Goal: Task Accomplishment & Management: Complete application form

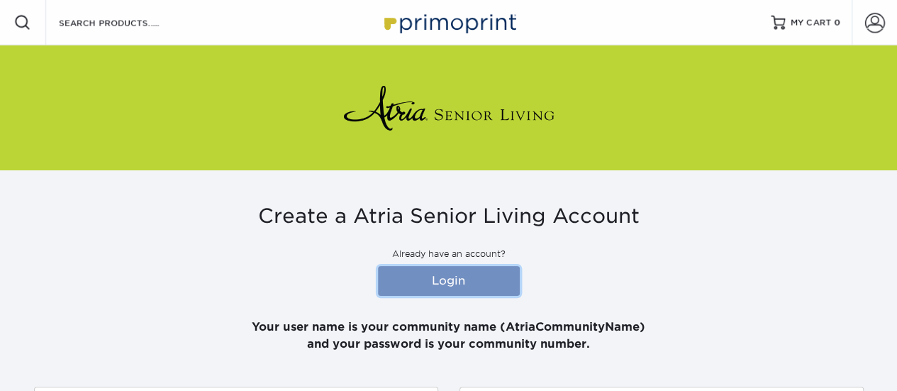
click at [471, 279] on link "Login" at bounding box center [449, 281] width 142 height 30
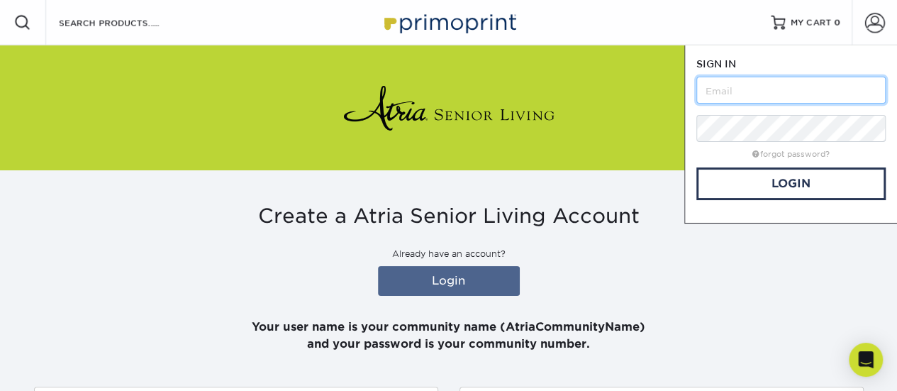
click at [789, 91] on input "text" at bounding box center [790, 90] width 189 height 27
type input "[PERSON_NAME][EMAIL_ADDRESS][PERSON_NAME][DOMAIN_NAME]"
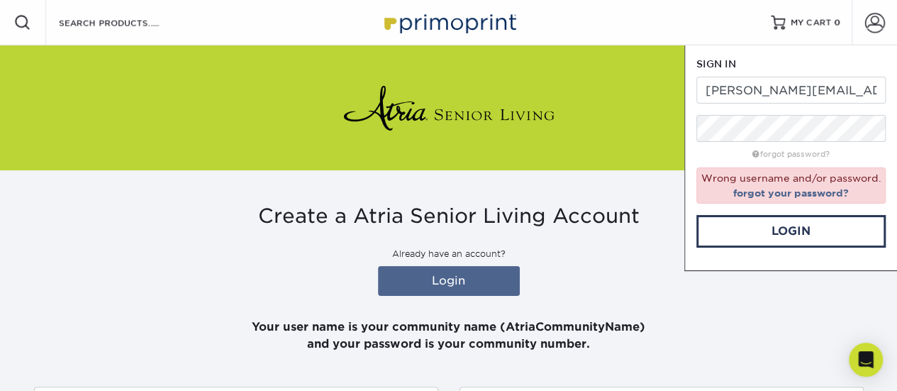
click at [798, 276] on div "Create a Atria Senior Living Account Already have an account? Login Your user n…" at bounding box center [449, 278] width 830 height 149
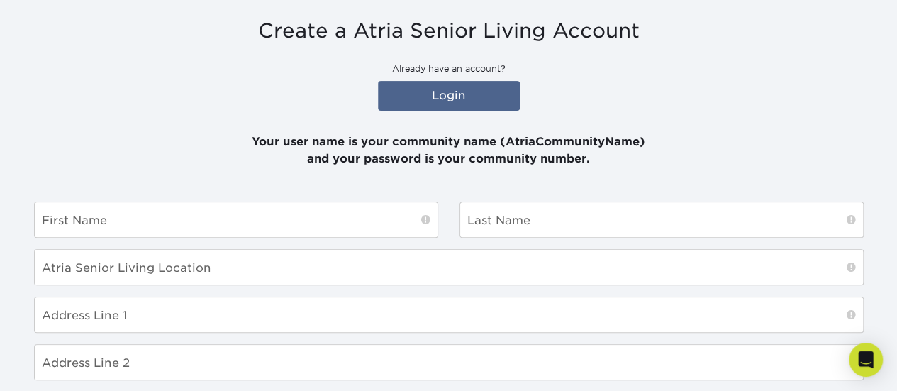
scroll to position [213, 0]
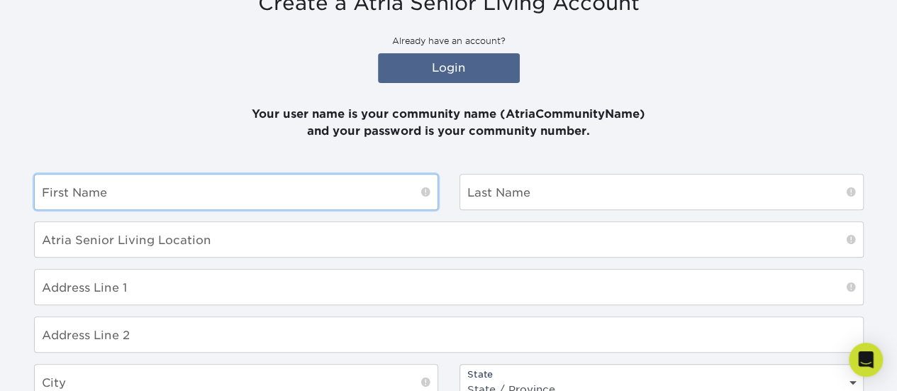
click at [146, 203] on input "text" at bounding box center [236, 191] width 403 height 35
type input "[PERSON_NAME]"
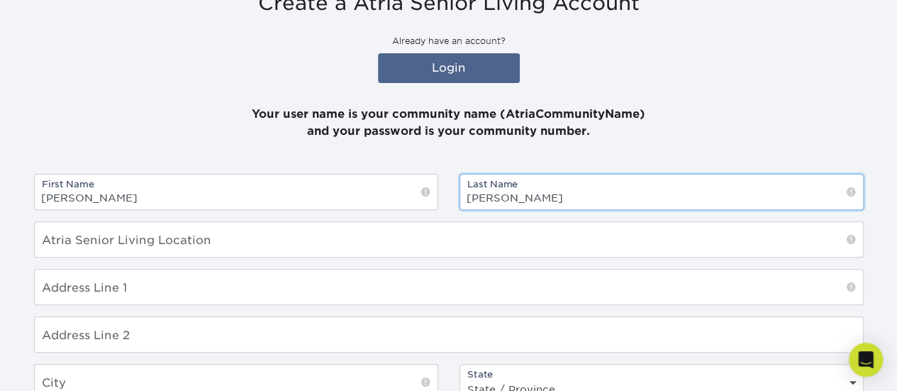
type input "[PERSON_NAME]"
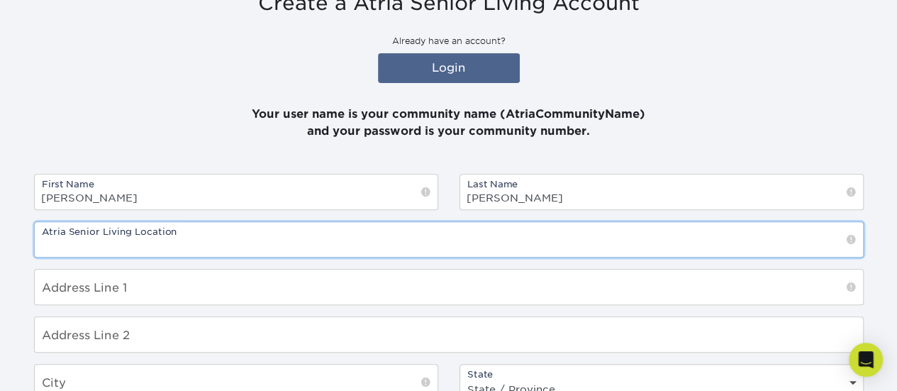
click at [289, 235] on input "text" at bounding box center [449, 239] width 828 height 35
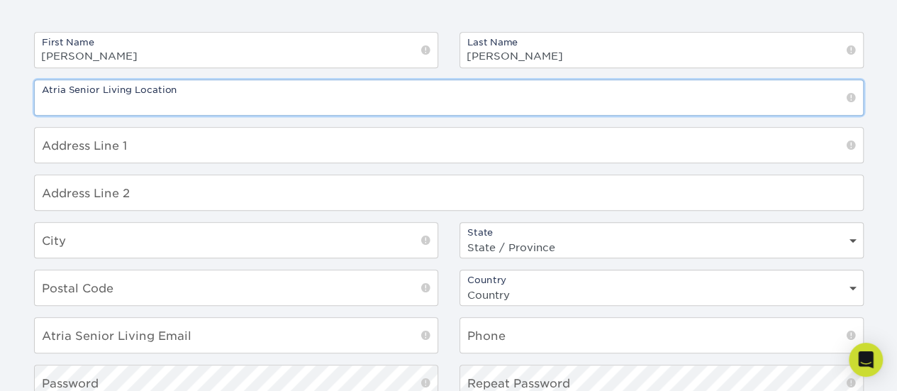
scroll to position [71, 0]
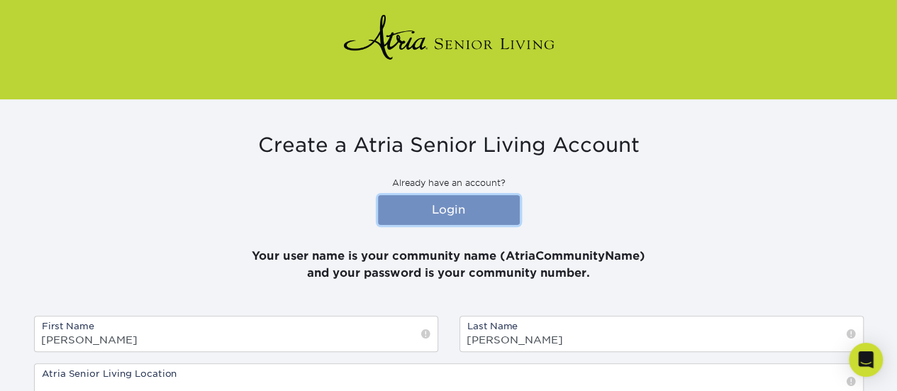
click at [441, 208] on link "Login" at bounding box center [449, 210] width 142 height 30
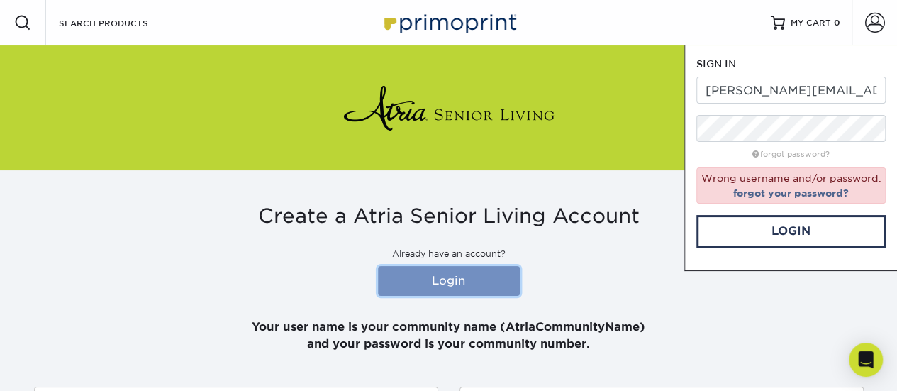
click at [419, 290] on link "Login" at bounding box center [449, 281] width 142 height 30
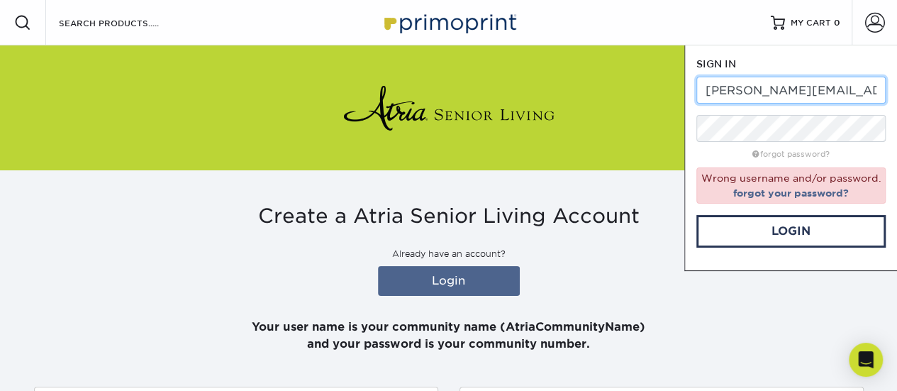
drag, startPoint x: 869, startPoint y: 88, endPoint x: 676, endPoint y: 76, distance: 193.2
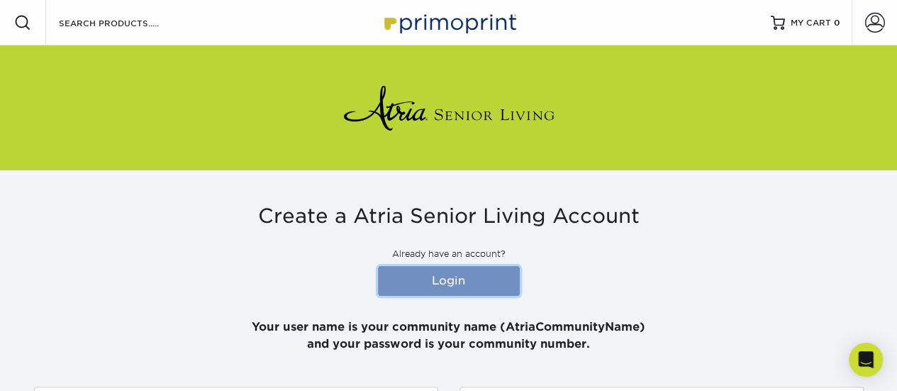
click at [479, 272] on link "Login" at bounding box center [449, 281] width 142 height 30
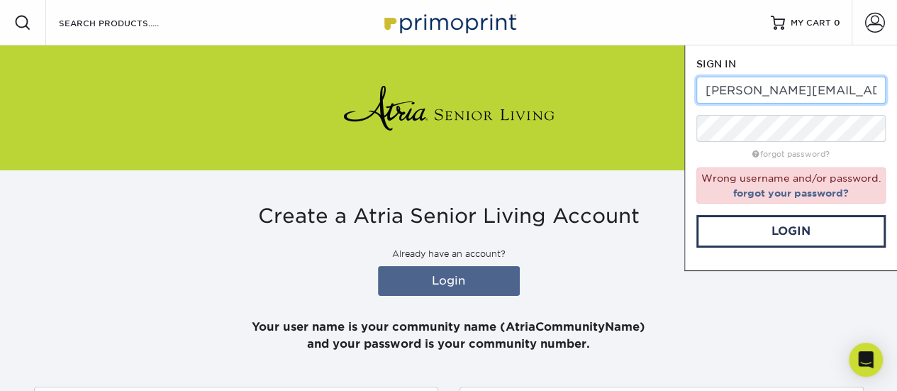
click at [844, 91] on input "[PERSON_NAME][EMAIL_ADDRESS][PERSON_NAME][DOMAIN_NAME]" at bounding box center [790, 90] width 189 height 27
drag, startPoint x: 854, startPoint y: 96, endPoint x: 658, endPoint y: 83, distance: 196.8
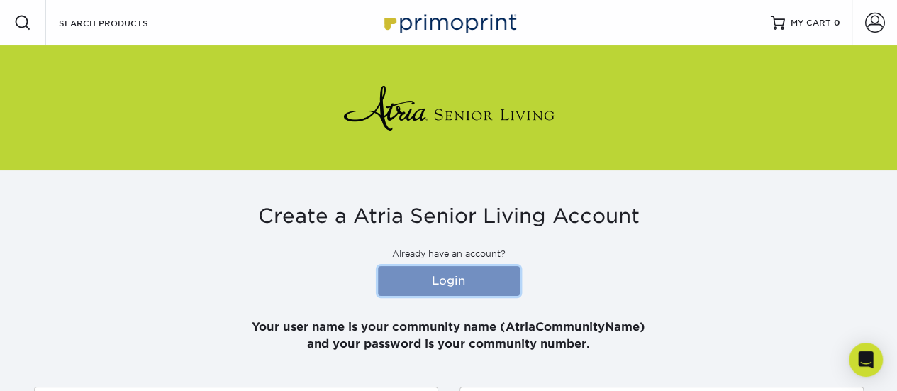
click at [469, 280] on link "Login" at bounding box center [449, 281] width 142 height 30
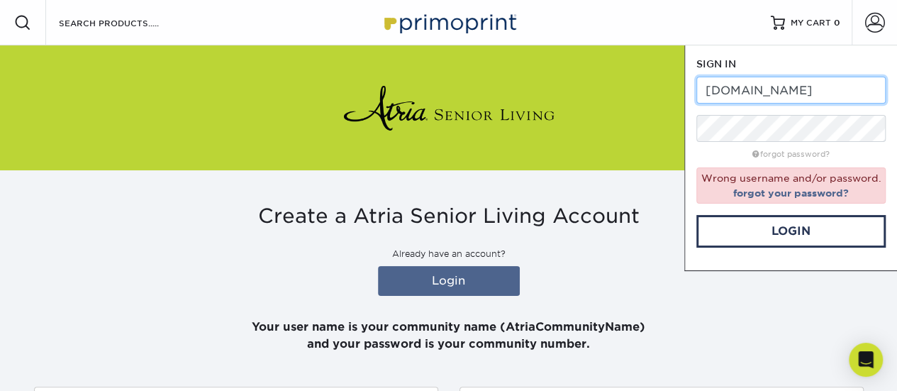
click at [823, 96] on input "Mniorliving.com" at bounding box center [790, 90] width 189 height 27
type input "Manor at [GEOGRAPHIC_DATA]"
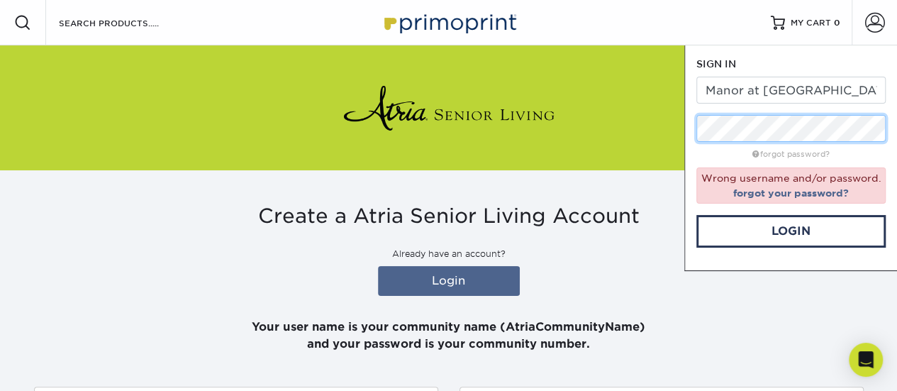
click at [696, 113] on form "SIGN IN CREATE AN ACCOUNT Manor at Oakridge forgot password? Wrong username and…" at bounding box center [790, 152] width 189 height 191
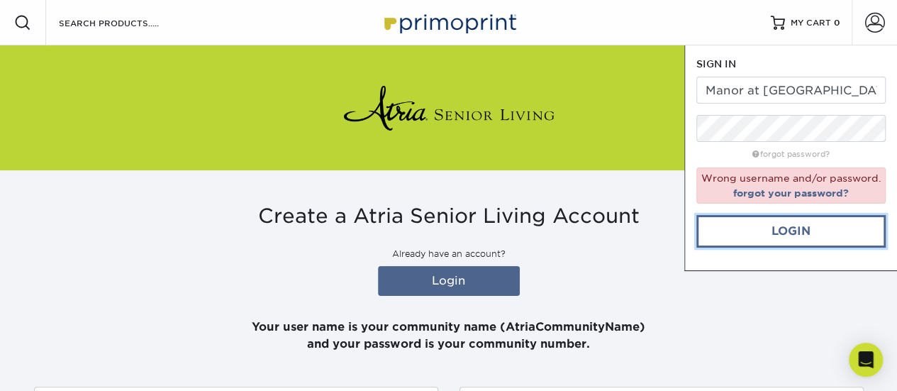
click at [770, 229] on link "Login" at bounding box center [790, 231] width 189 height 33
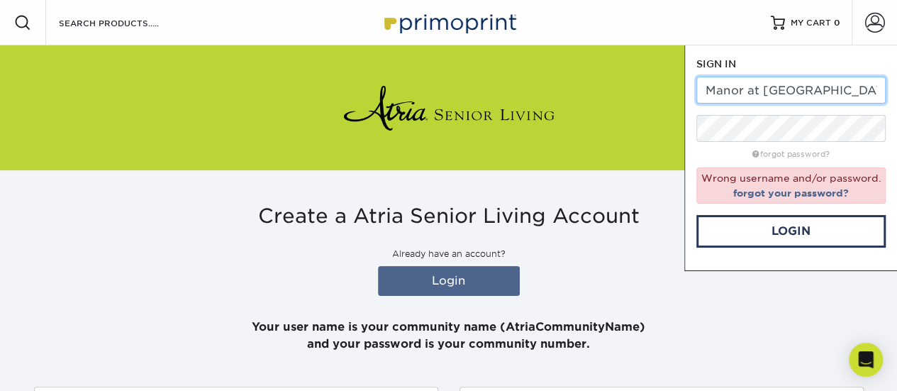
click at [756, 89] on input "Manor at [GEOGRAPHIC_DATA]" at bounding box center [790, 90] width 189 height 27
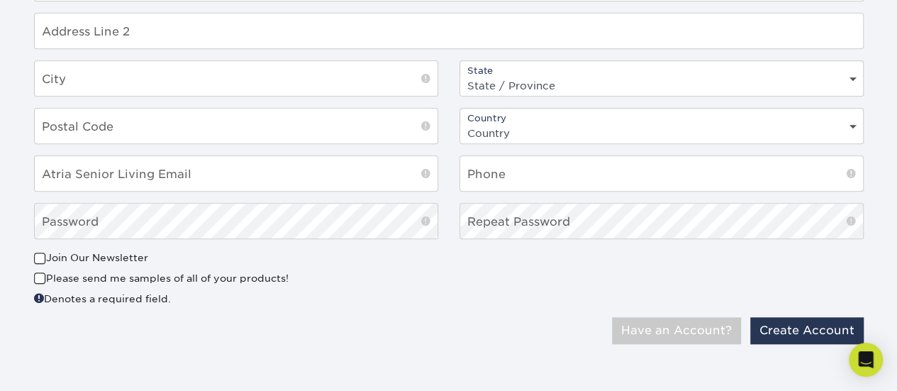
scroll to position [233, 0]
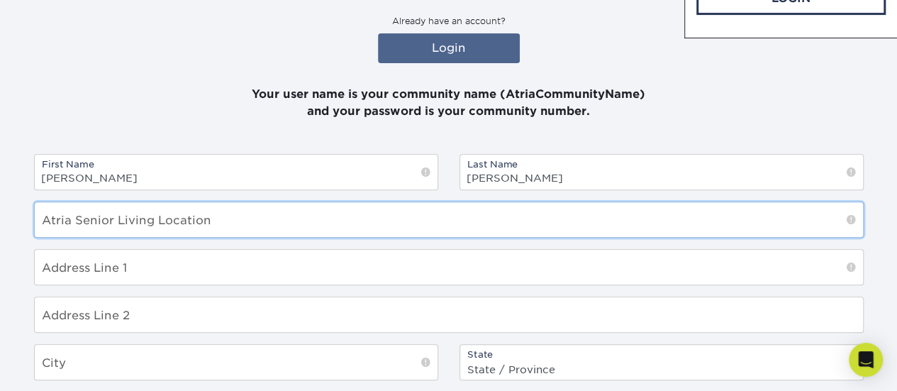
click at [269, 225] on input "text" at bounding box center [449, 219] width 828 height 35
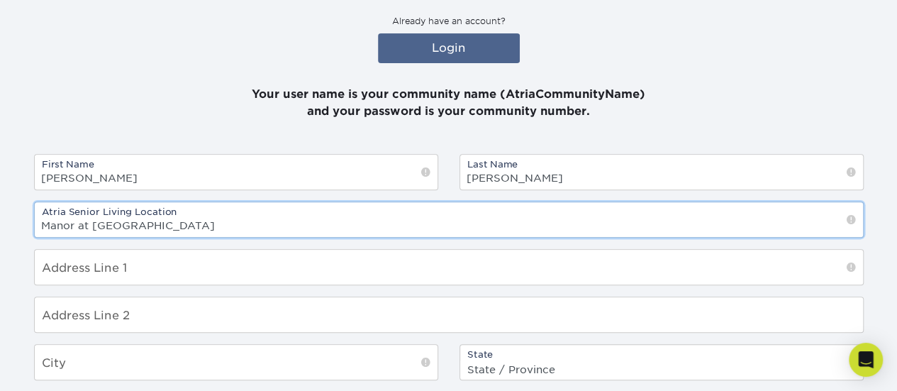
type input "Manor at [GEOGRAPHIC_DATA]"
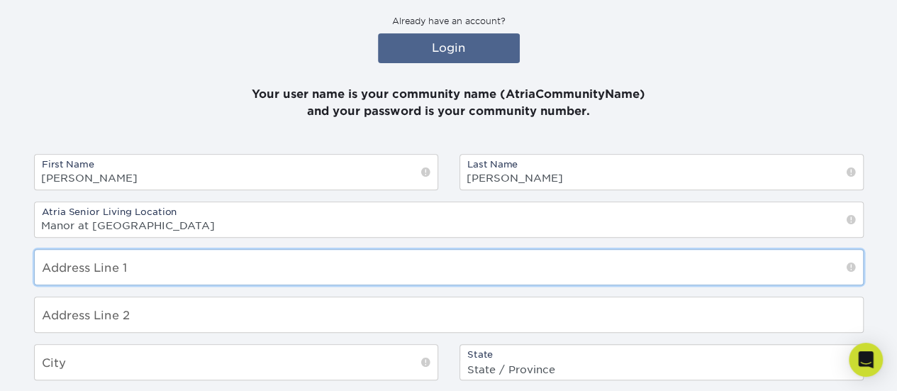
click at [217, 270] on input "text" at bounding box center [449, 267] width 828 height 35
type input "4500 Oakhurst Blvd"
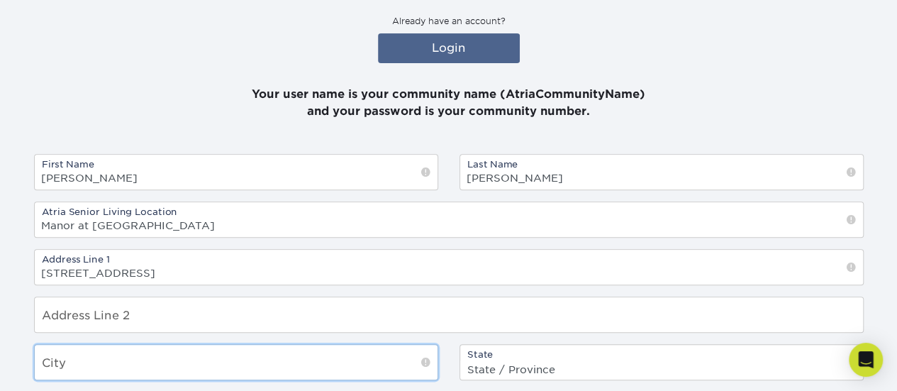
click at [128, 357] on input "text" at bounding box center [236, 362] width 403 height 35
type input "Harrisburg"
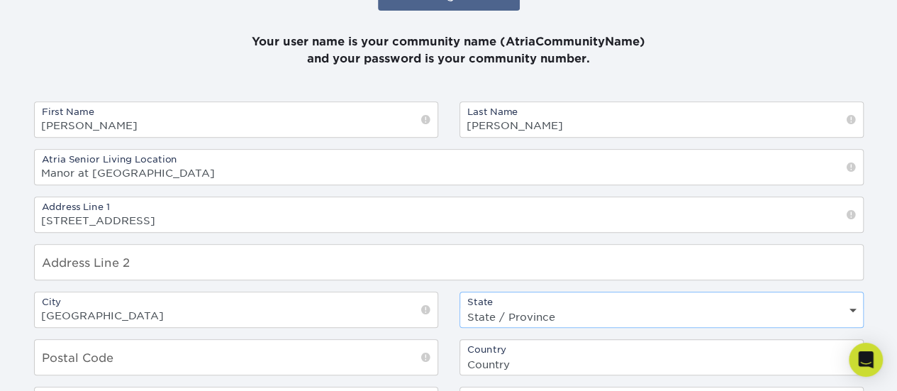
scroll to position [374, 0]
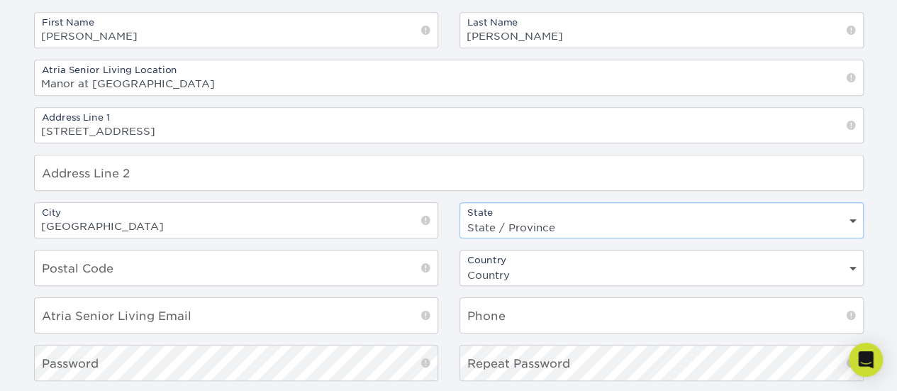
click at [627, 220] on select "State / Province Alabama Alaska Arizona Arkansas California Colorado Connecticu…" at bounding box center [661, 227] width 403 height 21
select select "PA"
click at [460, 217] on select "State / Province Alabama Alaska Arizona Arkansas California Colorado Connecticu…" at bounding box center [661, 227] width 403 height 21
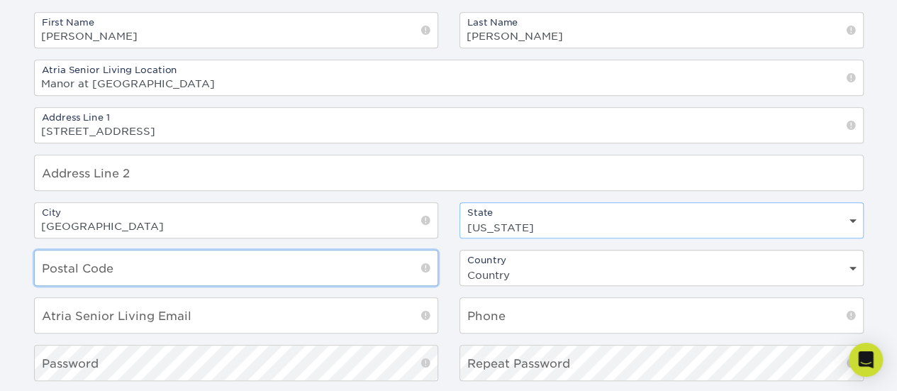
click at [179, 259] on input "text" at bounding box center [236, 267] width 403 height 35
type input "17119"
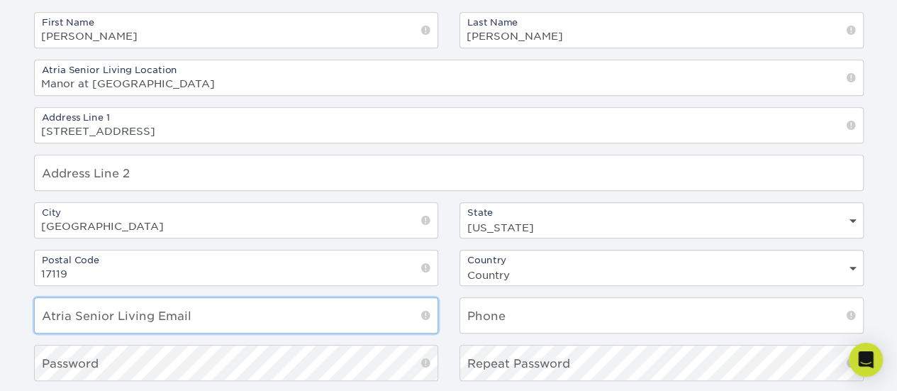
click at [357, 311] on input "email" at bounding box center [236, 315] width 403 height 35
type input "[PERSON_NAME][EMAIL_ADDRESS][PERSON_NAME][DOMAIN_NAME]"
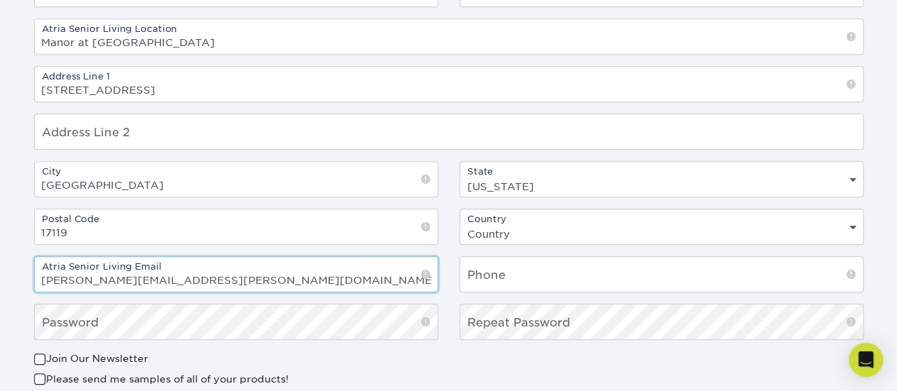
scroll to position [445, 0]
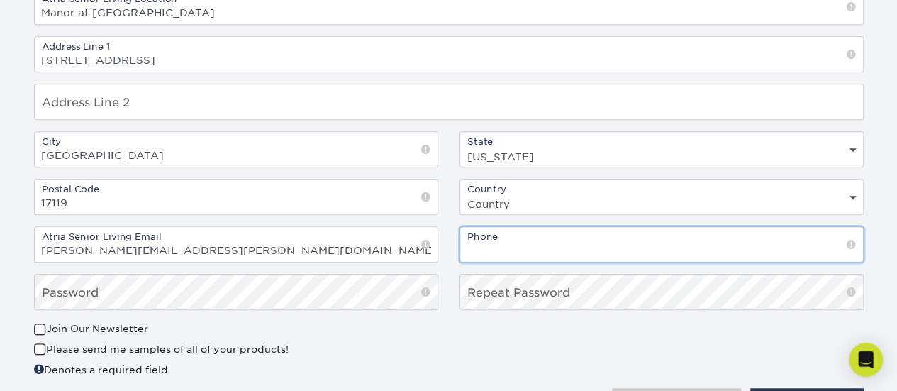
click at [664, 245] on input "text" at bounding box center [661, 244] width 403 height 35
type input "7179517212"
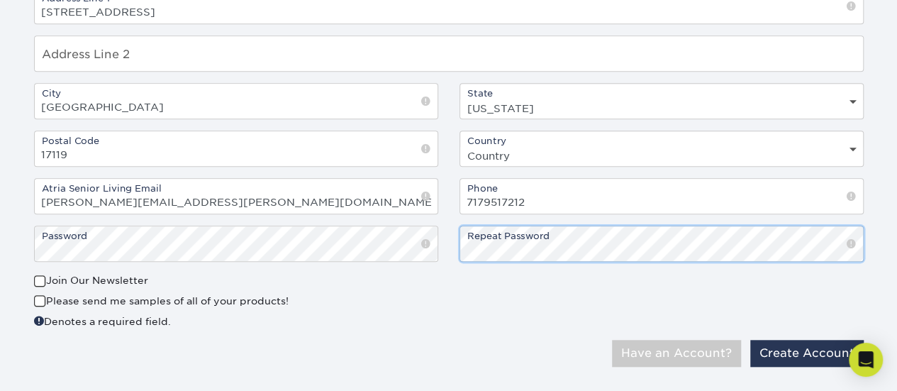
scroll to position [516, 0]
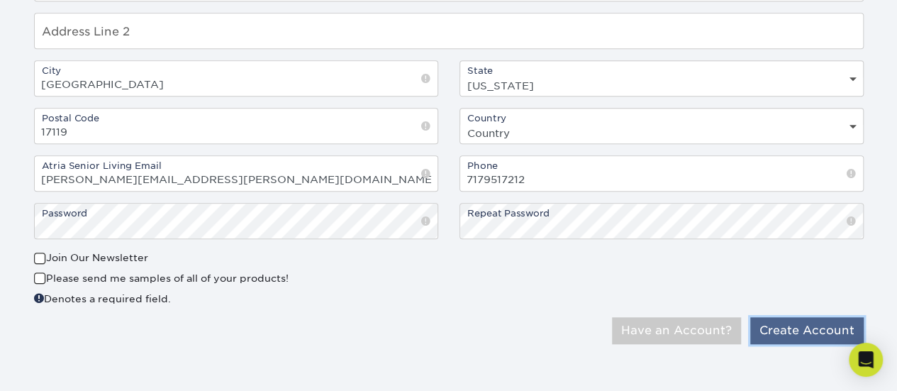
click at [805, 332] on button "Create Account" at bounding box center [806, 330] width 113 height 27
click at [34, 272] on span at bounding box center [40, 278] width 12 height 13
click at [0, 0] on input "Please send me samples of all of your products!" at bounding box center [0, 0] width 0 height 0
click at [43, 274] on span at bounding box center [40, 278] width 12 height 13
click at [0, 0] on input "Please send me samples of all of your products!" at bounding box center [0, 0] width 0 height 0
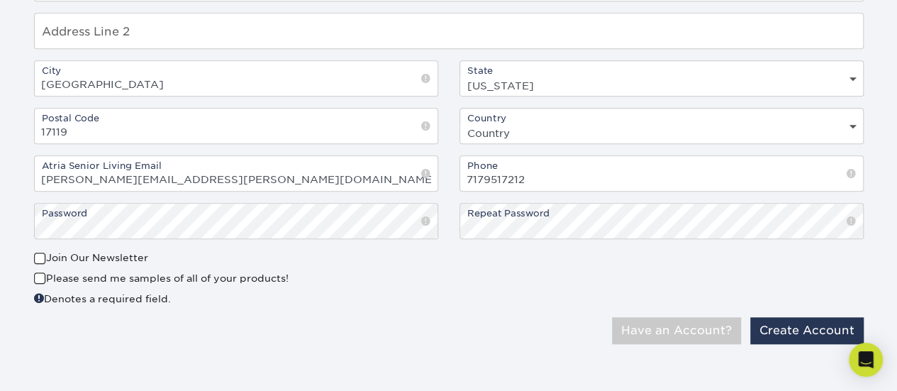
click at [40, 257] on span at bounding box center [40, 258] width 12 height 13
click at [0, 0] on input "Join Our Newsletter" at bounding box center [0, 0] width 0 height 0
click at [798, 325] on button "Create Account" at bounding box center [806, 330] width 113 height 27
click at [822, 328] on button "Create Account" at bounding box center [806, 330] width 113 height 27
click at [562, 264] on div "0cAFcWeA5m9K8OiRIN4LvJz3zWMkBOYLg73QKtc-hAYZJkWXEL5C8VuxoMMIbzZu0eh_8VD_dM3OQ-s…" at bounding box center [661, 277] width 425 height 55
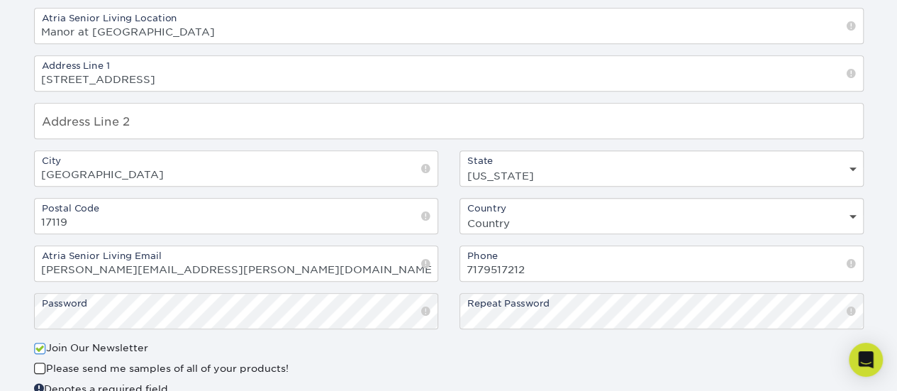
scroll to position [445, 0]
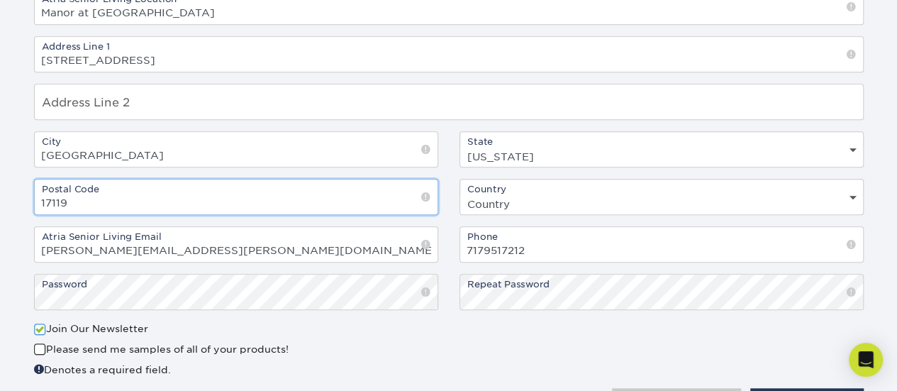
click at [200, 203] on input "17119" at bounding box center [236, 196] width 403 height 35
type input "17110"
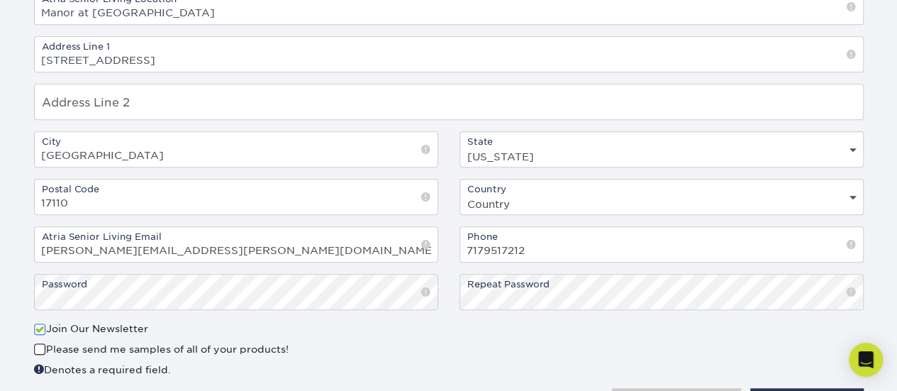
click at [437, 379] on div "0cAFcWeA5m9K8OiRIN4LvJz3zWMkBOYLg73QKtc-hAYZJkWXEL5C8VuxoMMIbzZu0eh_8VD_dM3OQ-s…" at bounding box center [448, 354] width 851 height 67
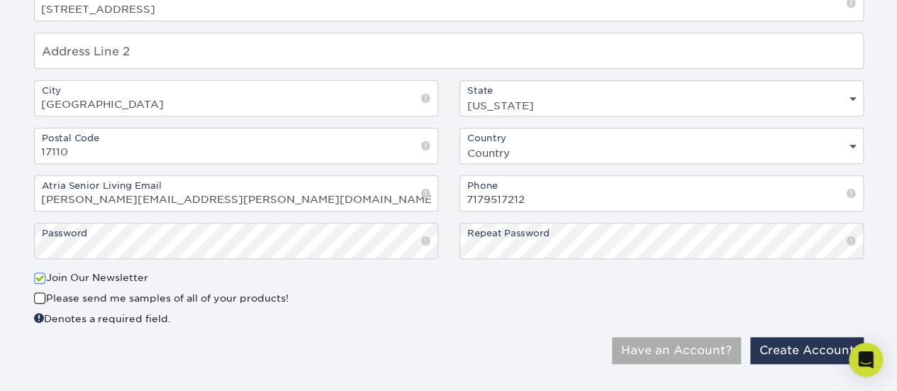
scroll to position [516, 0]
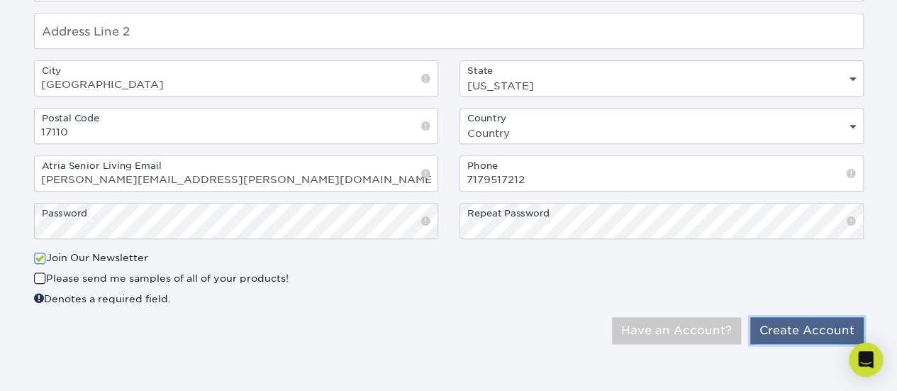
click at [813, 320] on button "Create Account" at bounding box center [806, 330] width 113 height 27
click at [581, 261] on div "0cAFcWeA5m9K8OiRIN4LvJz3zWMkBOYLg73QKtc-hAYZJkWXEL5C8VuxoMMIbzZu0eh_8VD_dM3OQ-s…" at bounding box center [661, 277] width 425 height 55
click at [757, 196] on div "First Name Michael Last Name Wilson Atria Senior Living Location Manor at Oakri…" at bounding box center [448, 60] width 851 height 380
click at [35, 273] on span at bounding box center [40, 278] width 12 height 13
click at [0, 0] on input "Please send me samples of all of your products!" at bounding box center [0, 0] width 0 height 0
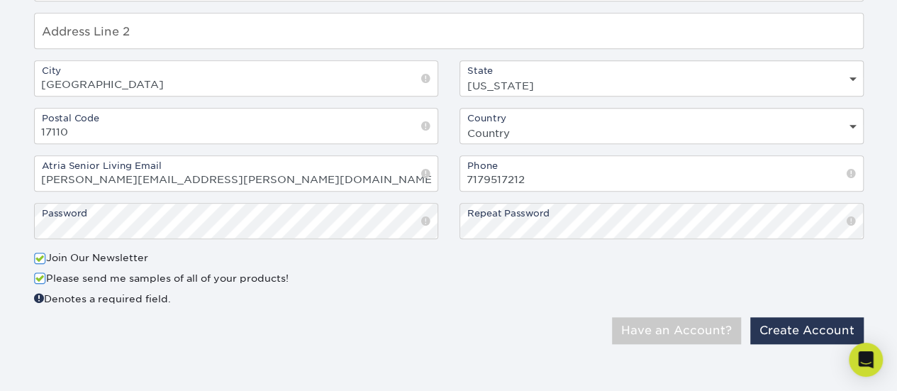
click at [781, 345] on div "Only Atria Senior Living email addresses are accepted! Have an Account? Create …" at bounding box center [448, 336] width 851 height 38
click at [788, 328] on button "Create Account" at bounding box center [806, 330] width 113 height 27
click at [530, 245] on div "First Name Michael Last Name Wilson Atria Senior Living Location Manor at Oakri…" at bounding box center [448, 60] width 851 height 380
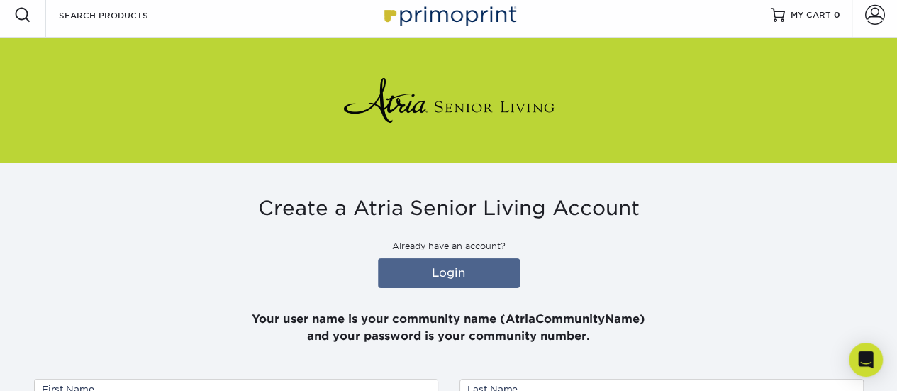
scroll to position [0, 0]
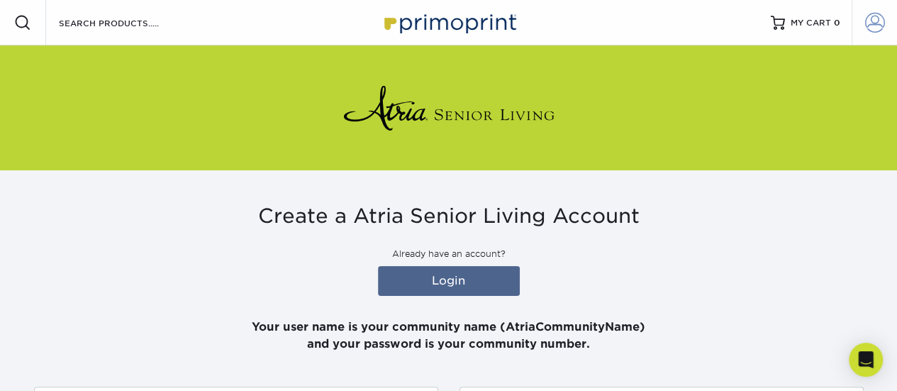
click at [868, 25] on span at bounding box center [875, 23] width 20 height 20
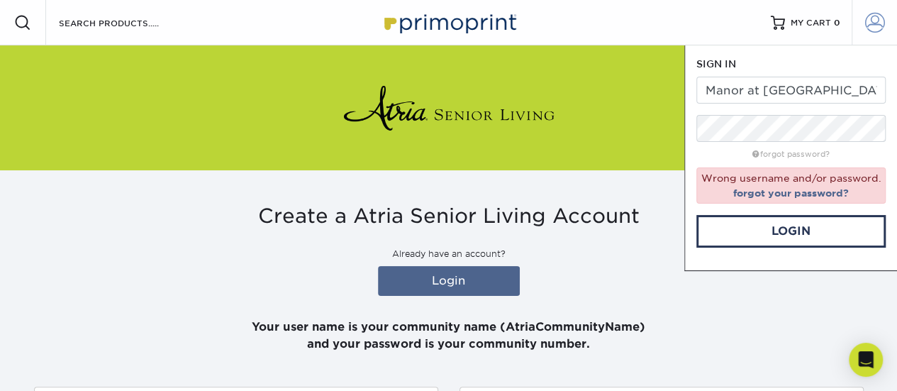
scroll to position [516, 0]
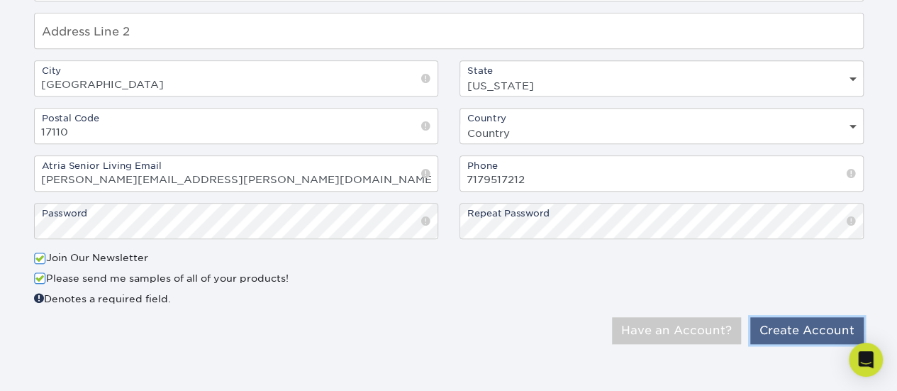
click at [774, 328] on button "Create Account" at bounding box center [806, 330] width 113 height 27
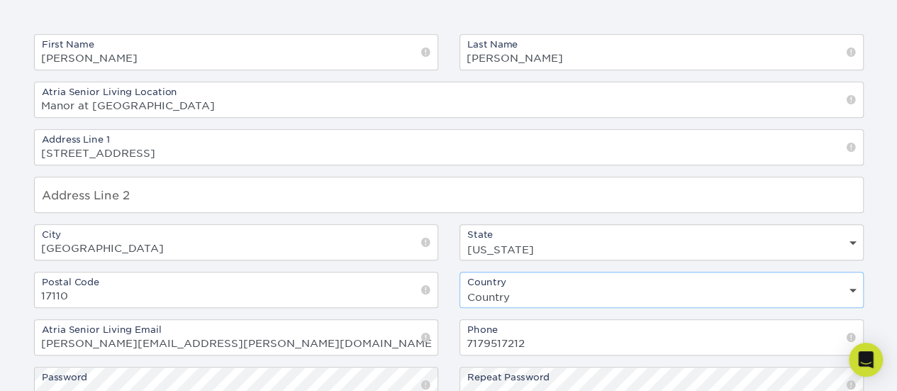
scroll to position [374, 0]
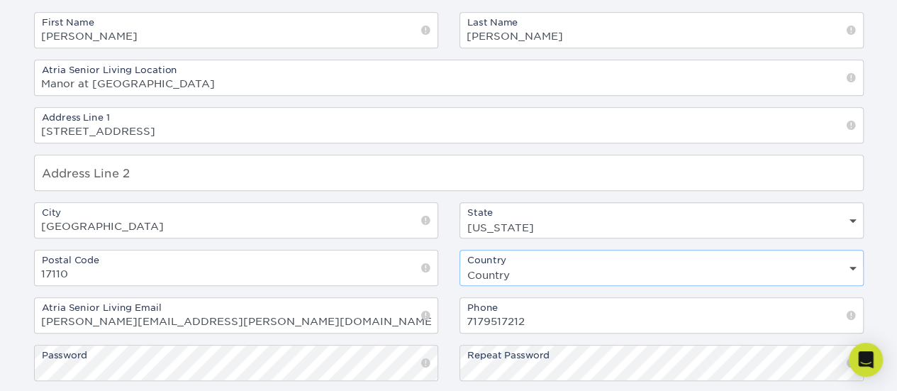
click at [523, 264] on select "Country United States Canada" at bounding box center [661, 274] width 403 height 21
select select "US"
click at [460, 264] on select "Country United States Canada" at bounding box center [661, 274] width 403 height 21
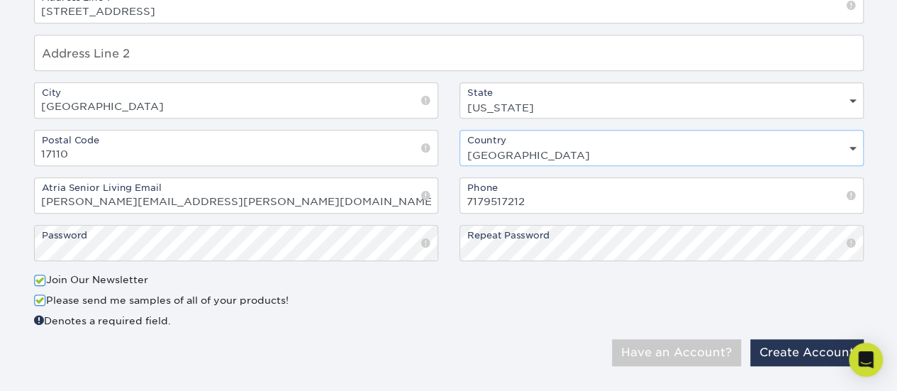
scroll to position [516, 0]
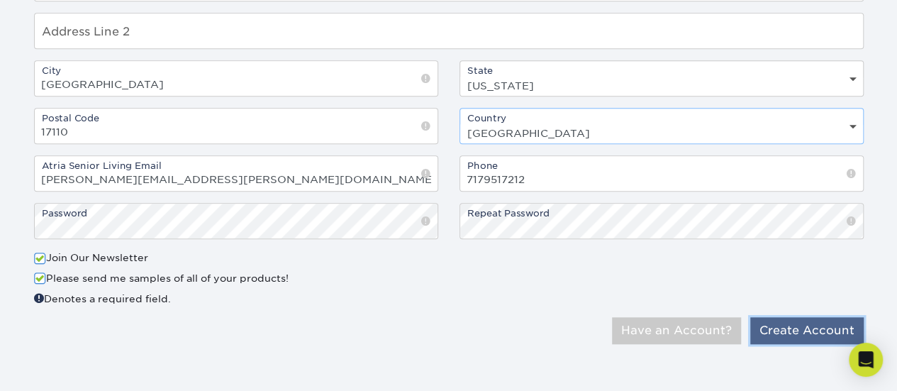
click at [822, 333] on button "Create Account" at bounding box center [806, 330] width 113 height 27
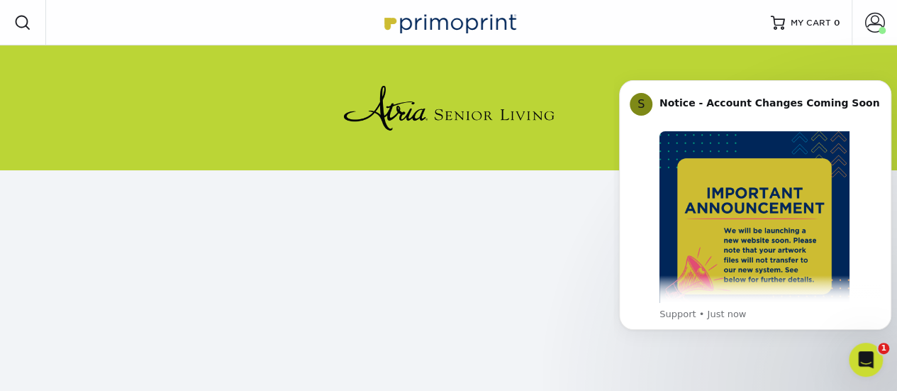
click at [664, 17] on div "Resources Menu Search Products Account [PERSON_NAME] Business Account Atria Sen…" at bounding box center [448, 22] width 897 height 45
click at [25, 18] on span at bounding box center [22, 22] width 17 height 17
